Goal: Task Accomplishment & Management: Manage account settings

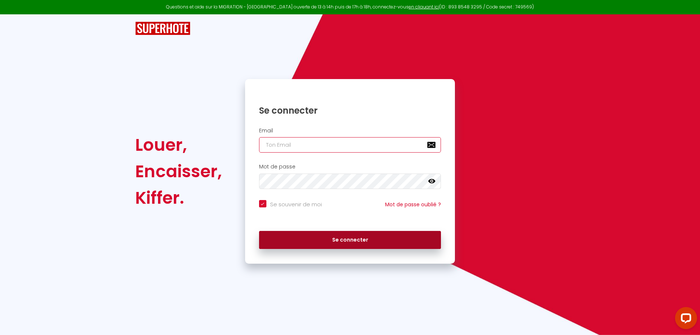
type input "[EMAIL_ADDRESS][DOMAIN_NAME]"
click at [356, 243] on button "Se connecter" at bounding box center [350, 240] width 182 height 18
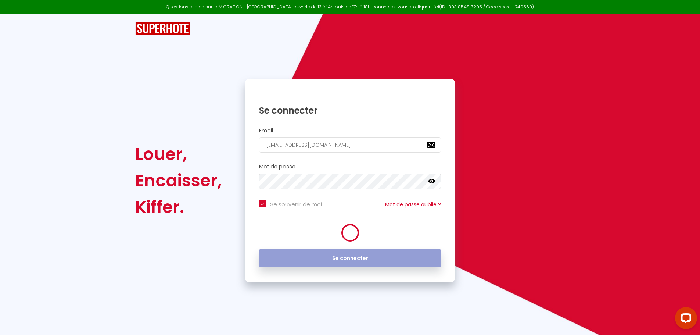
checkbox input "true"
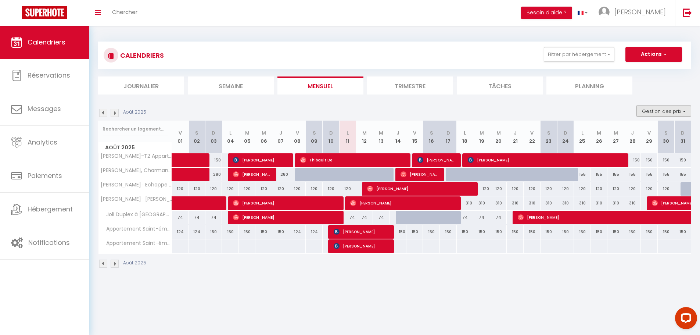
click at [647, 112] on button "Gestion des prix" at bounding box center [663, 110] width 55 height 11
drag, startPoint x: 641, startPoint y: 146, endPoint x: 653, endPoint y: 134, distance: 17.1
drag, startPoint x: 653, startPoint y: 134, endPoint x: 629, endPoint y: 132, distance: 24.3
click at [629, 132] on input "Nb Nuits minimum" at bounding box center [657, 133] width 66 height 7
checkbox input "true"
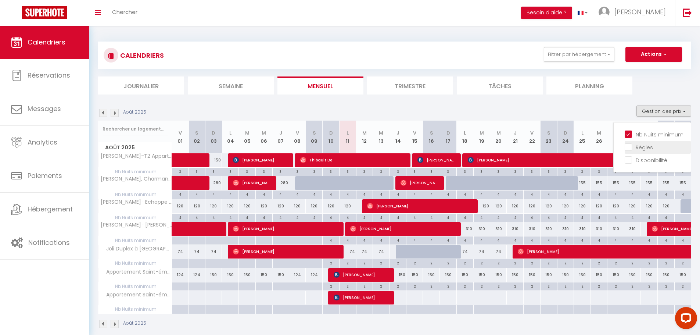
click at [629, 149] on input "Règles" at bounding box center [657, 146] width 66 height 7
checkbox input "true"
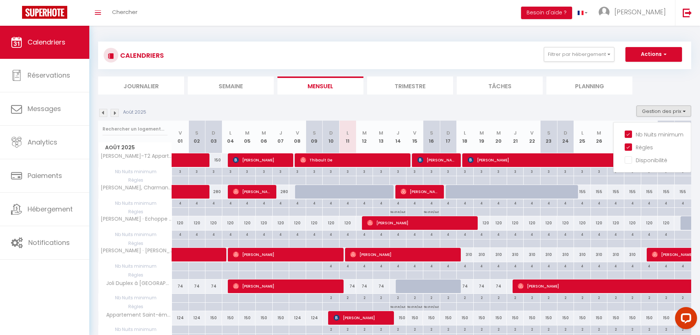
click at [113, 112] on img at bounding box center [115, 113] width 8 height 8
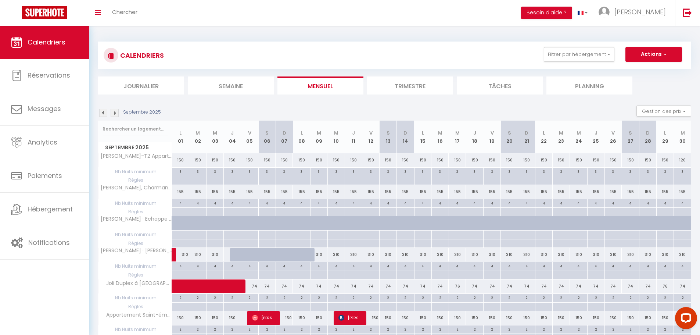
click at [174, 176] on div at bounding box center [180, 171] width 17 height 8
type input "Lun 01 Septembre 2025"
type input "[DATE]"
select select
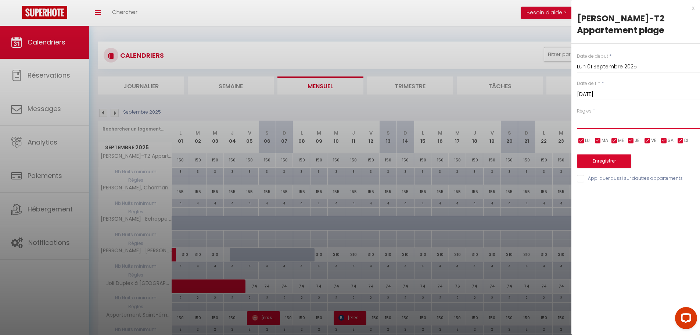
click at [600, 116] on select "Aucun No Checkin No Checkout Pas d'arrivée / Pas de départ" at bounding box center [638, 122] width 123 height 14
